Goal: Unclear

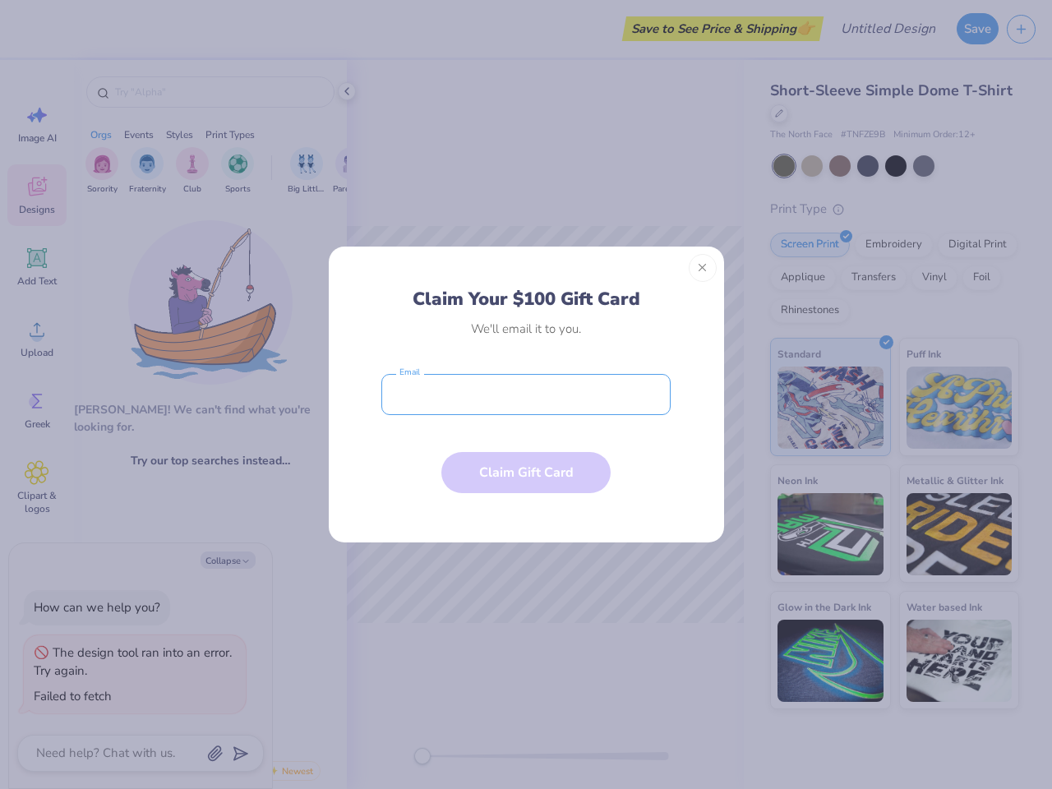
type textarea "x"
click at [526, 394] on input "email" at bounding box center [525, 394] width 289 height 41
click at [703, 268] on button "Close" at bounding box center [703, 268] width 28 height 28
